Goal: Check status

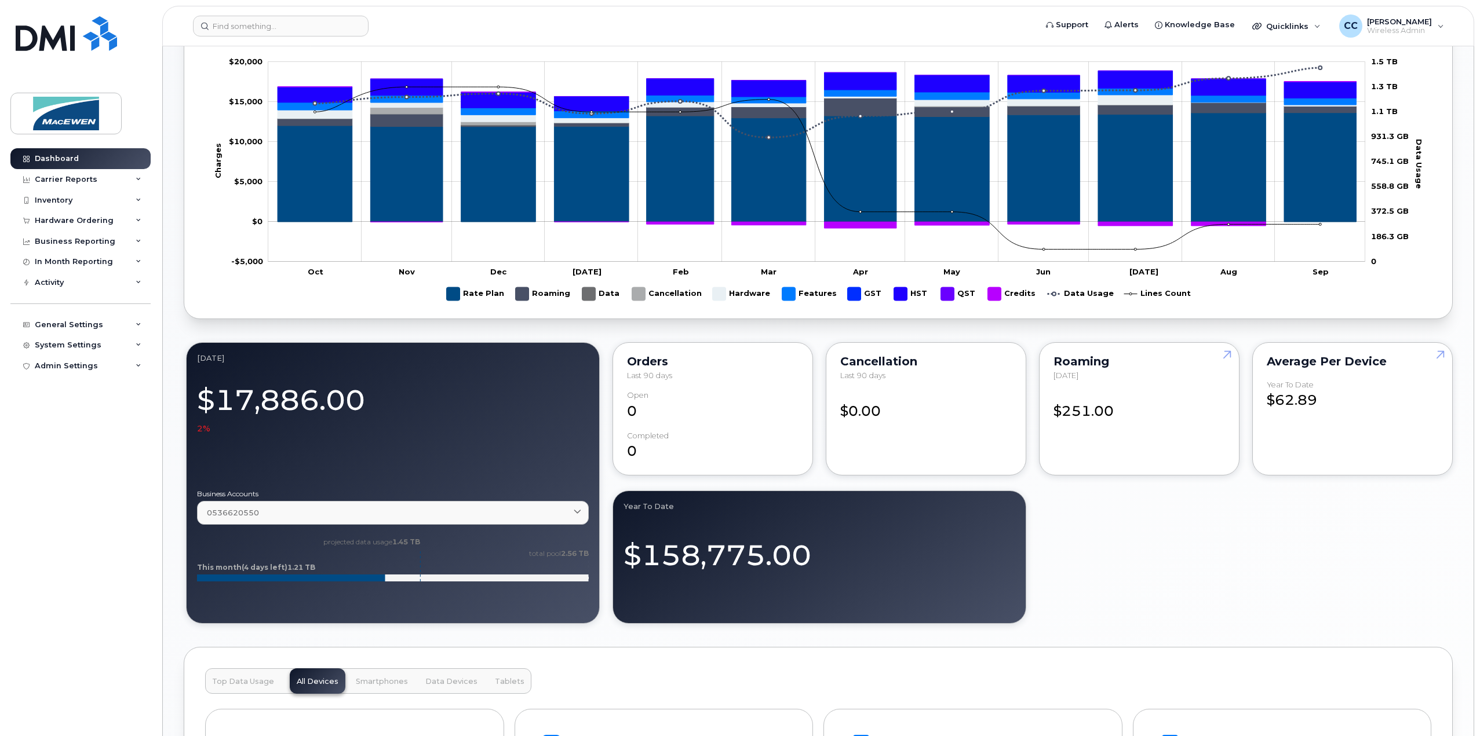
scroll to position [695, 0]
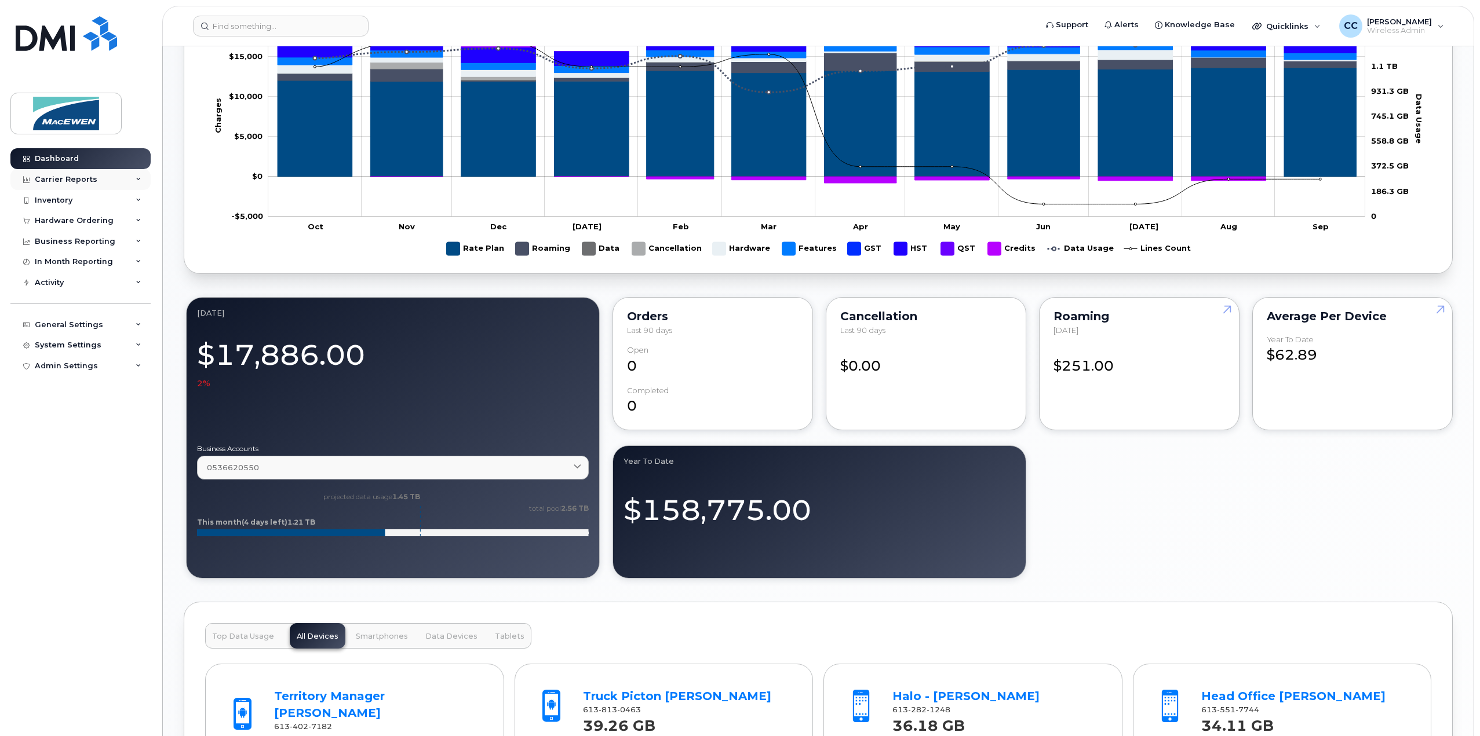
click at [43, 177] on div "Carrier Reports" at bounding box center [66, 179] width 63 height 9
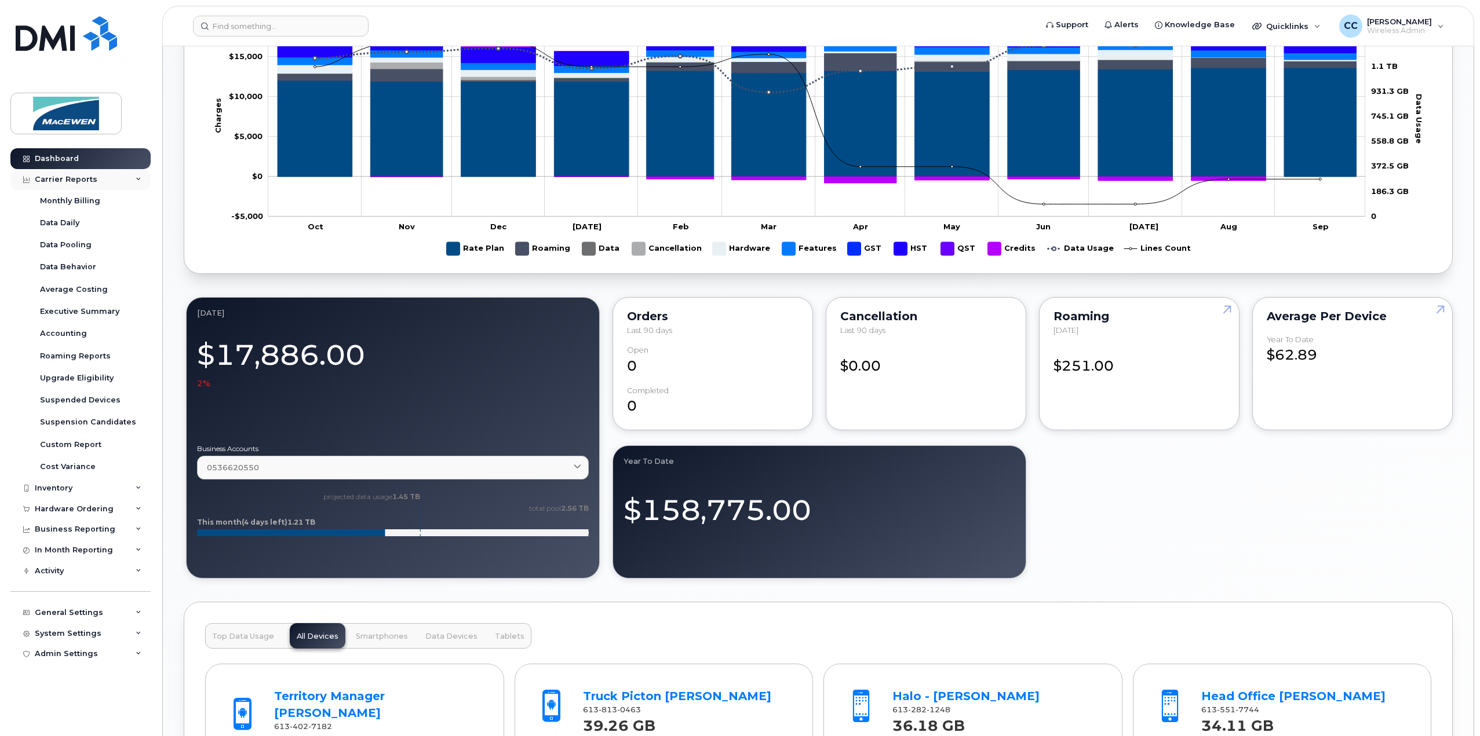
click at [43, 177] on div "Carrier Reports" at bounding box center [66, 179] width 63 height 9
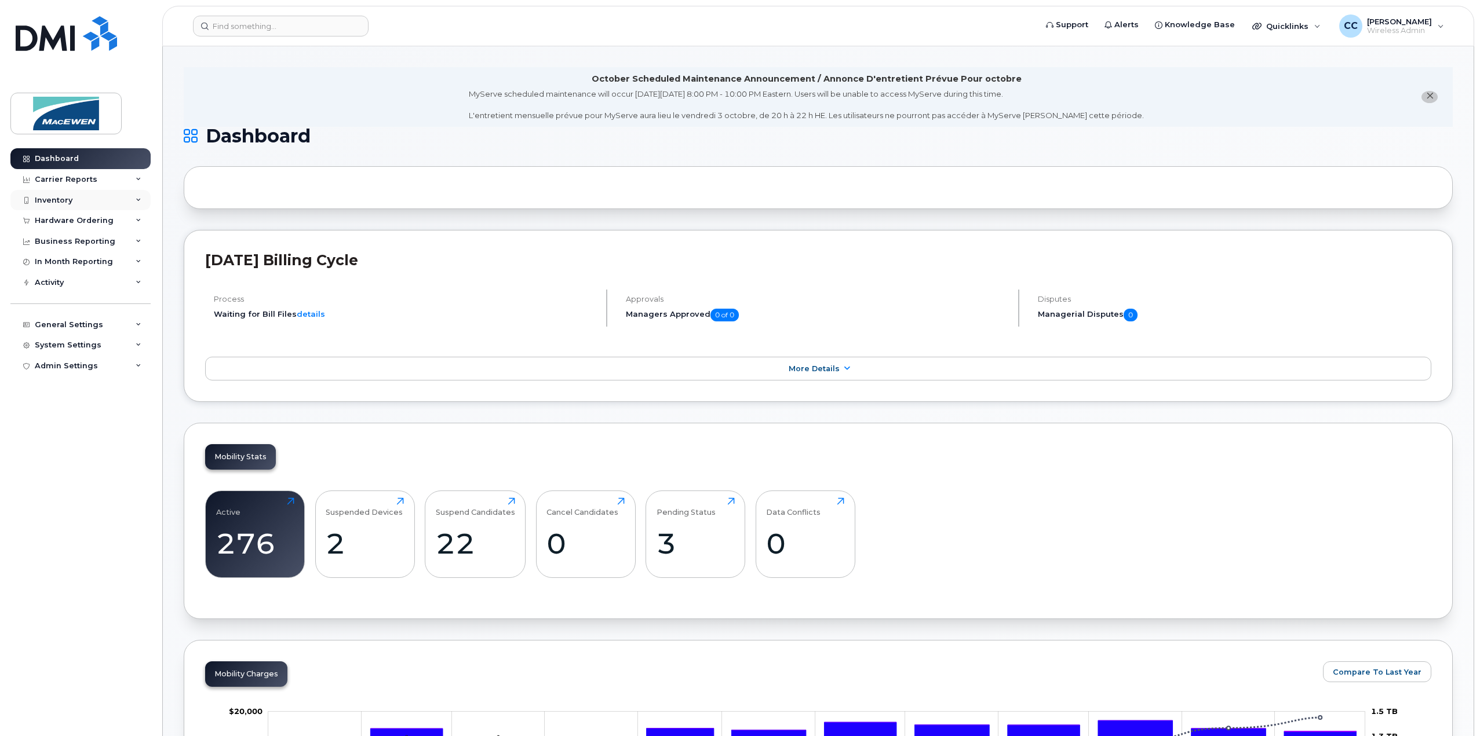
click at [49, 201] on div "Inventory" at bounding box center [54, 200] width 38 height 9
click at [45, 223] on div "Mobility Devices" at bounding box center [72, 221] width 65 height 10
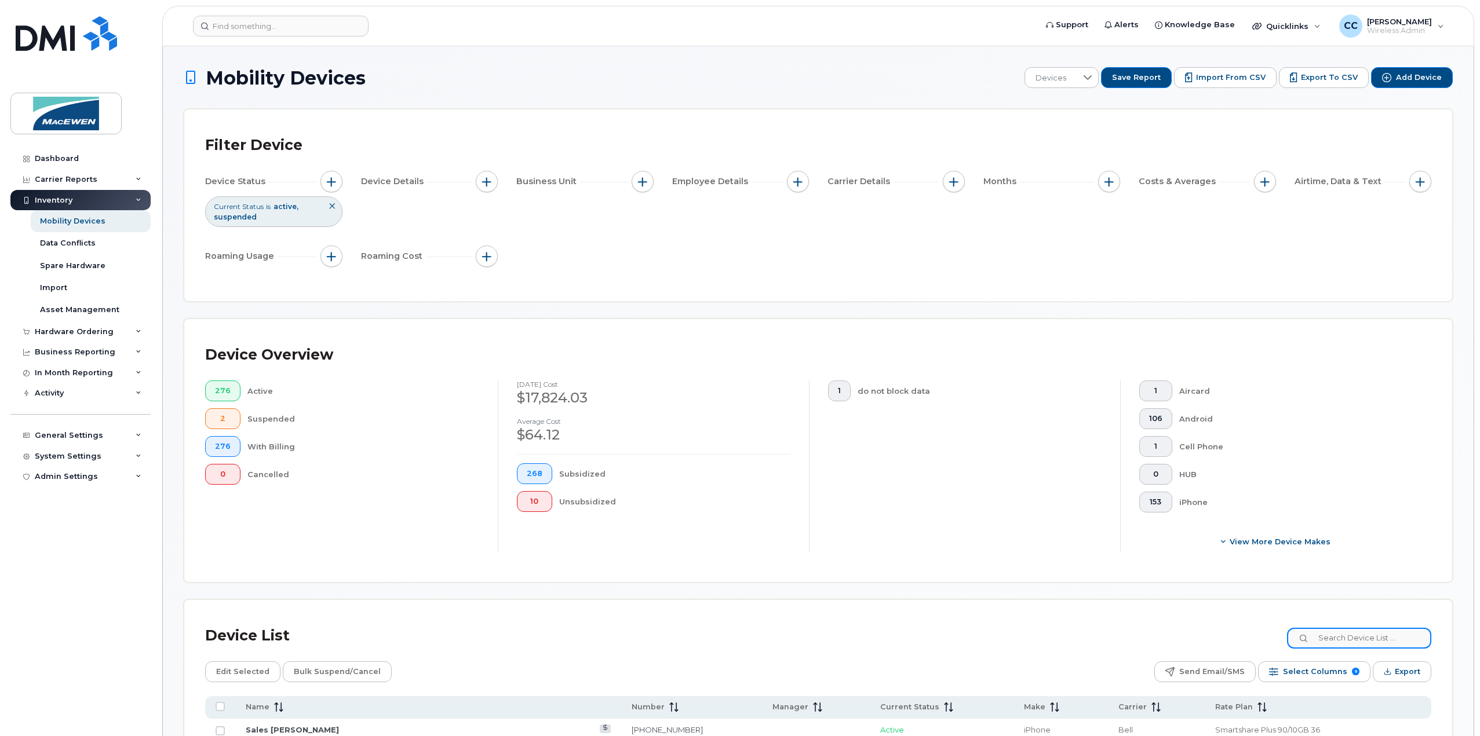
click at [1358, 636] on input at bounding box center [1359, 638] width 144 height 21
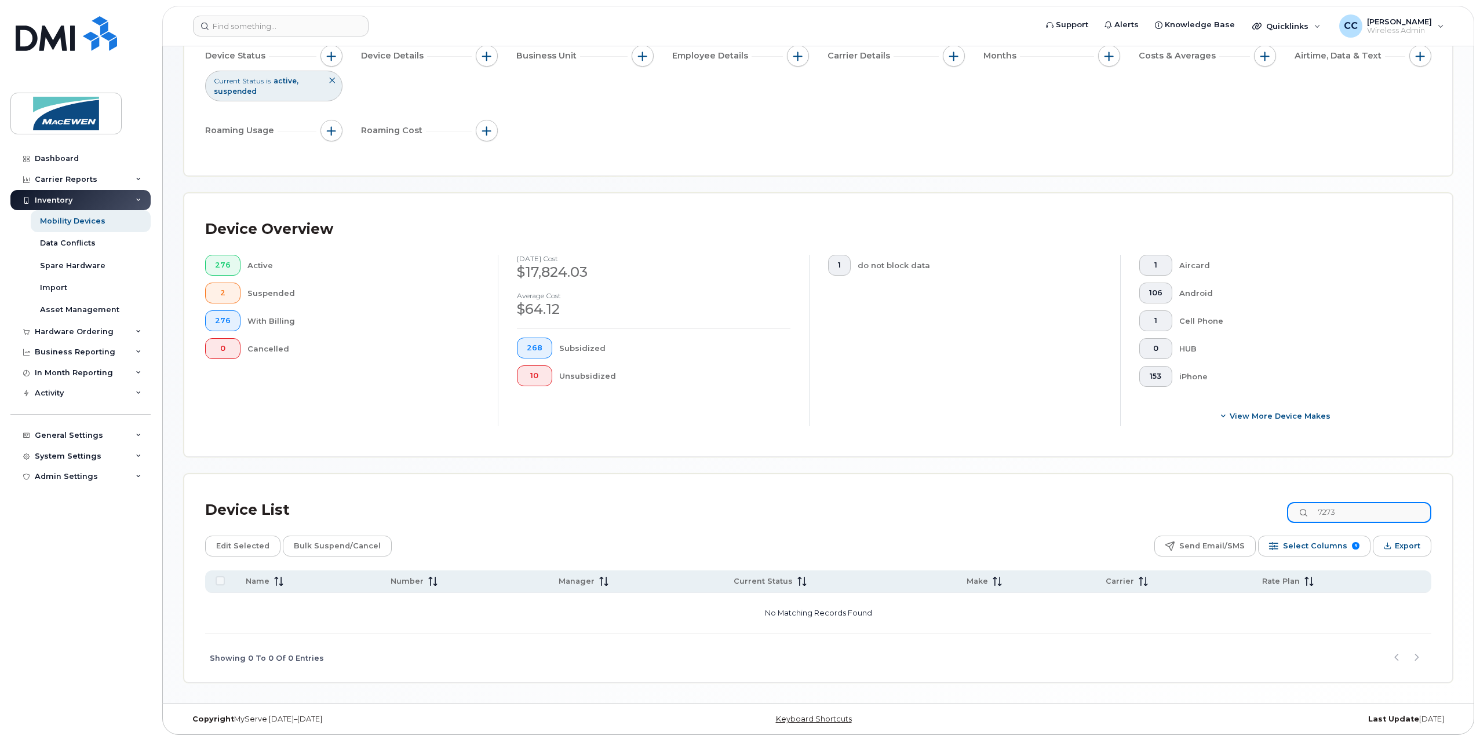
scroll to position [127, 0]
type input "7"
type input "5"
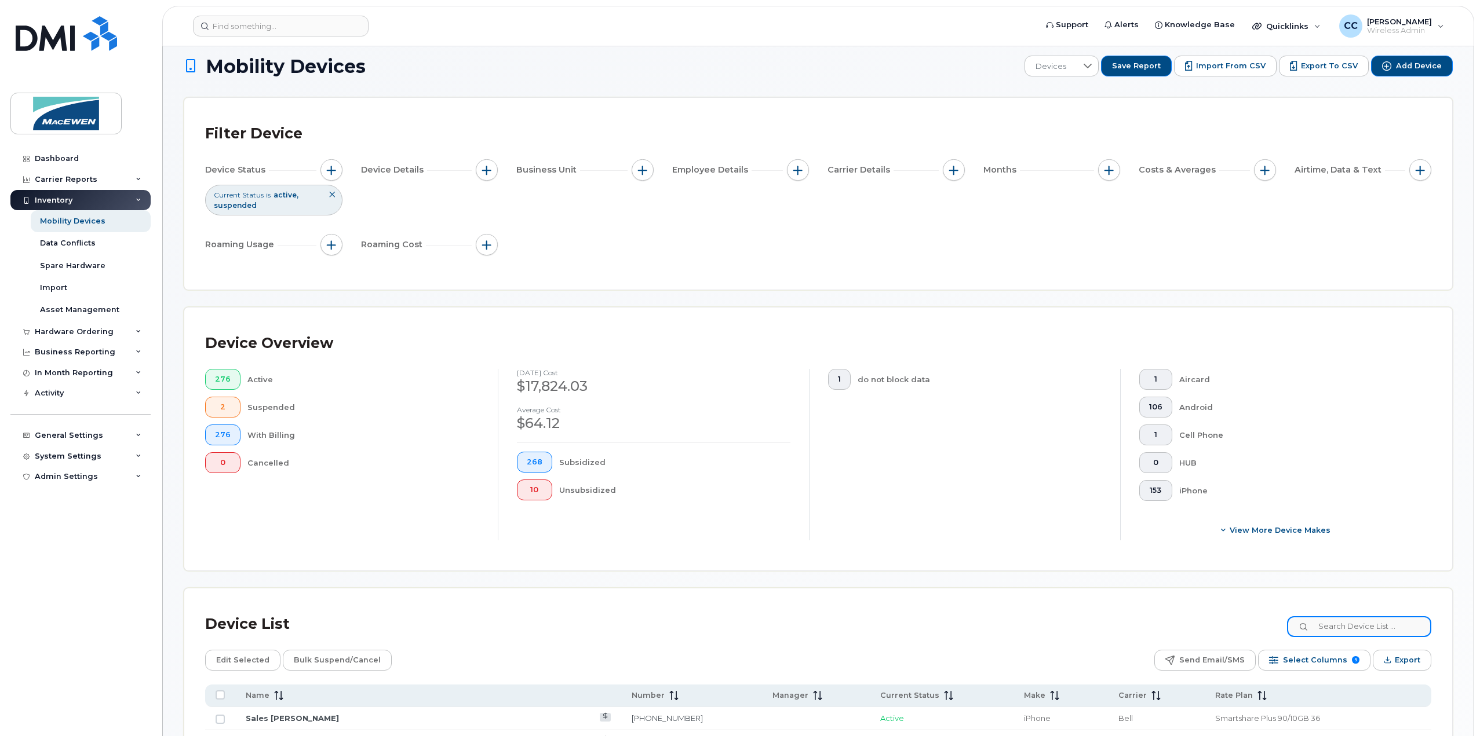
scroll to position [0, 0]
